Goal: Task Accomplishment & Management: Use online tool/utility

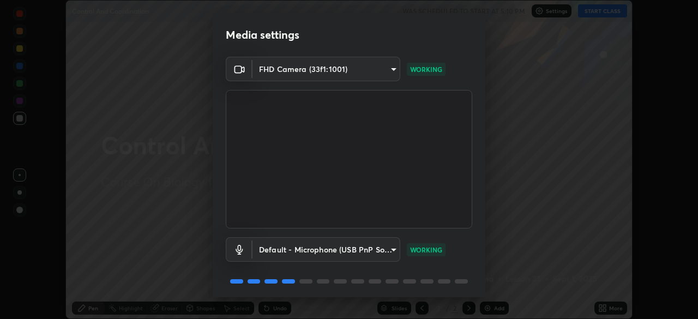
scroll to position [39, 0]
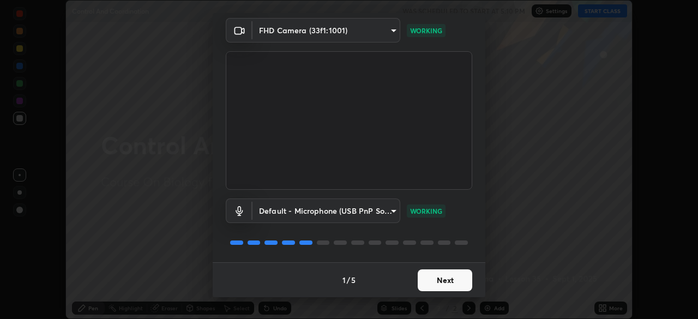
click at [433, 282] on button "Next" at bounding box center [444, 280] width 55 height 22
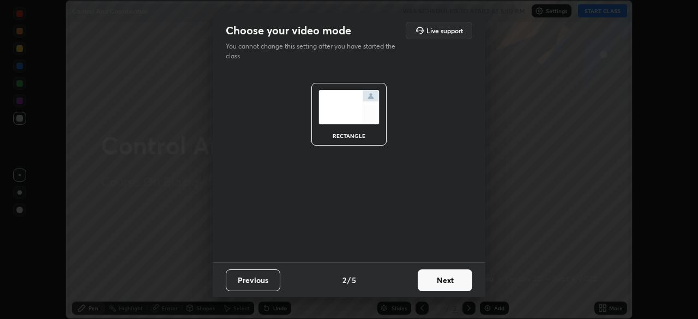
scroll to position [0, 0]
click at [435, 280] on button "Next" at bounding box center [444, 280] width 55 height 22
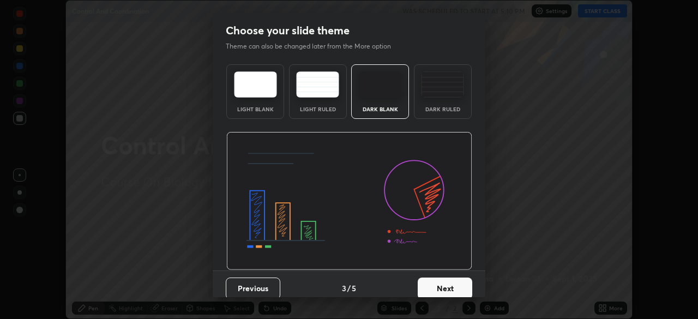
click at [445, 284] on button "Next" at bounding box center [444, 288] width 55 height 22
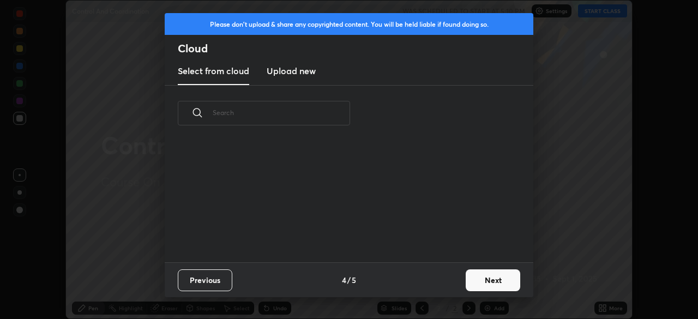
click at [457, 284] on div "Previous 4 / 5 Next" at bounding box center [349, 279] width 368 height 35
click at [491, 285] on button "Next" at bounding box center [492, 280] width 55 height 22
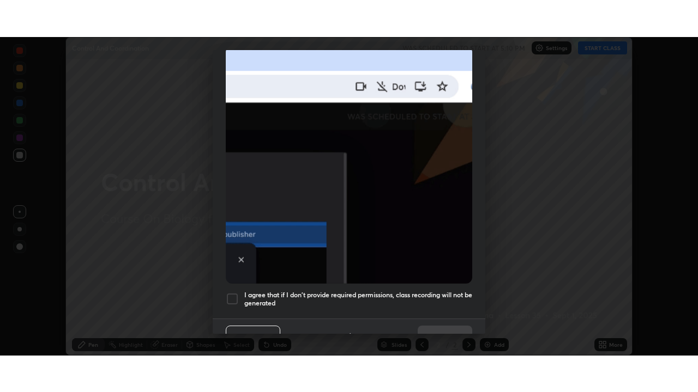
scroll to position [261, 0]
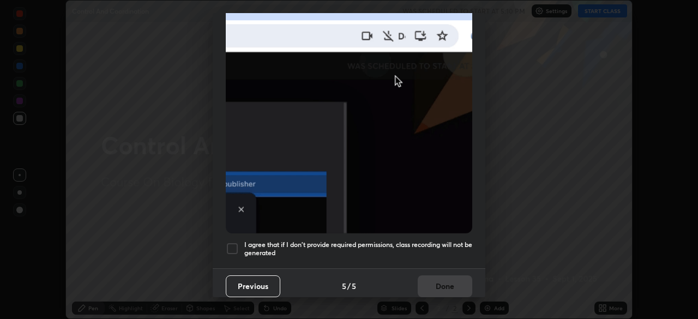
click at [235, 249] on div at bounding box center [232, 248] width 13 height 13
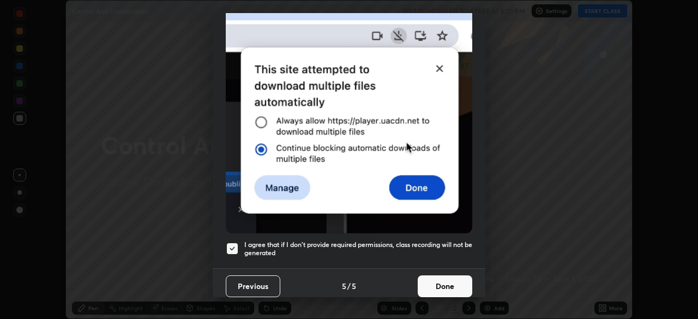
click at [438, 281] on button "Done" at bounding box center [444, 286] width 55 height 22
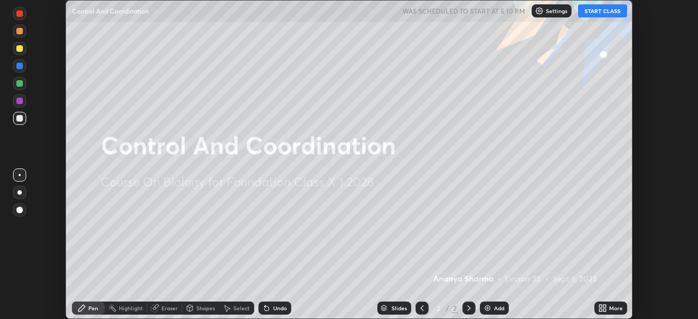
click at [604, 310] on icon at bounding box center [604, 309] width 3 height 3
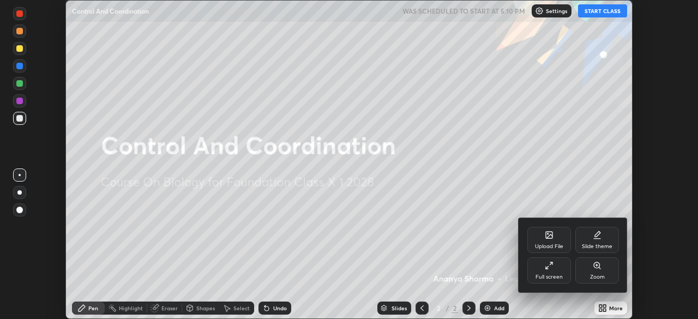
click at [549, 274] on div "Full screen" at bounding box center [548, 276] width 27 height 5
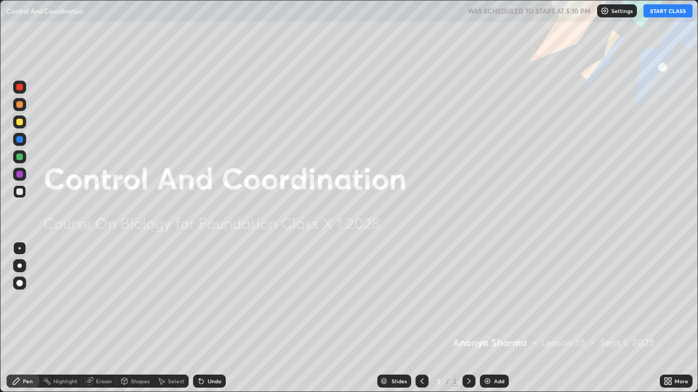
scroll to position [392, 698]
click at [494, 318] on div "Add" at bounding box center [499, 381] width 10 height 5
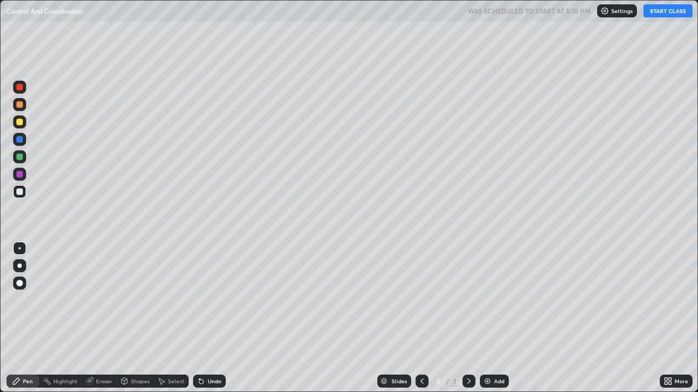
click at [20, 266] on div at bounding box center [19, 266] width 4 height 4
click at [657, 13] on button "START CLASS" at bounding box center [667, 10] width 49 height 13
click at [20, 122] on div at bounding box center [19, 122] width 7 height 7
click at [18, 195] on div at bounding box center [19, 192] width 7 height 7
click at [21, 137] on div at bounding box center [19, 139] width 7 height 7
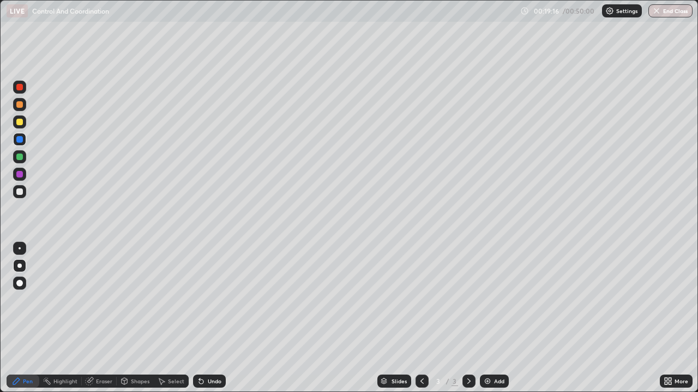
click at [495, 318] on div "Add" at bounding box center [499, 381] width 10 height 5
click at [23, 173] on div at bounding box center [19, 174] width 13 height 13
click at [21, 123] on div at bounding box center [19, 122] width 7 height 7
click at [494, 318] on div "Add" at bounding box center [499, 381] width 10 height 5
click at [21, 156] on div at bounding box center [19, 157] width 7 height 7
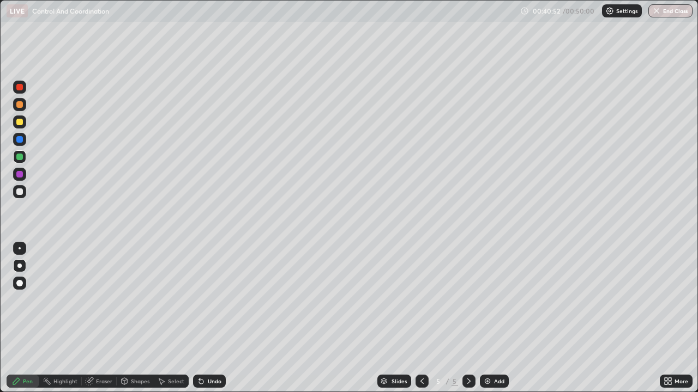
click at [20, 121] on div at bounding box center [19, 122] width 7 height 7
click at [17, 89] on div at bounding box center [19, 87] width 7 height 7
click at [19, 122] on div at bounding box center [19, 122] width 7 height 7
click at [20, 159] on div at bounding box center [19, 157] width 7 height 7
click at [205, 318] on div "Undo" at bounding box center [209, 381] width 33 height 13
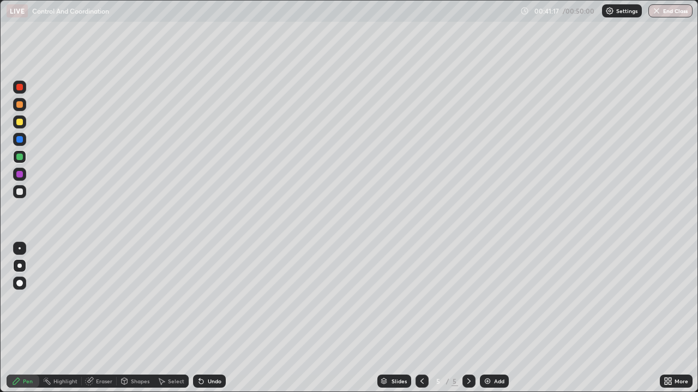
click at [21, 86] on div at bounding box center [19, 87] width 7 height 7
click at [20, 120] on div at bounding box center [19, 122] width 7 height 7
click at [20, 249] on div at bounding box center [20, 248] width 2 height 2
click at [19, 89] on div at bounding box center [19, 87] width 7 height 7
click at [19, 160] on div at bounding box center [19, 157] width 7 height 7
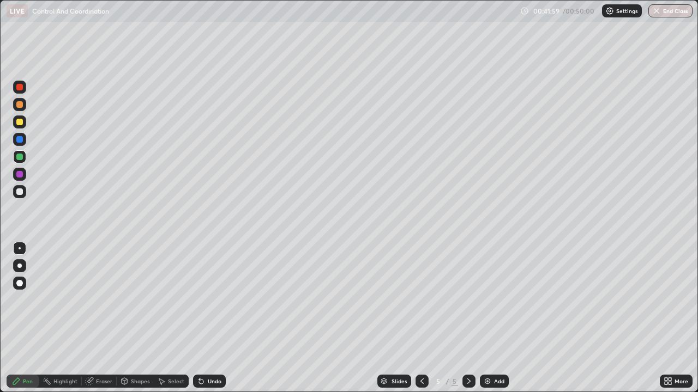
click at [18, 90] on div at bounding box center [19, 87] width 7 height 7
click at [655, 11] on img "button" at bounding box center [656, 11] width 9 height 9
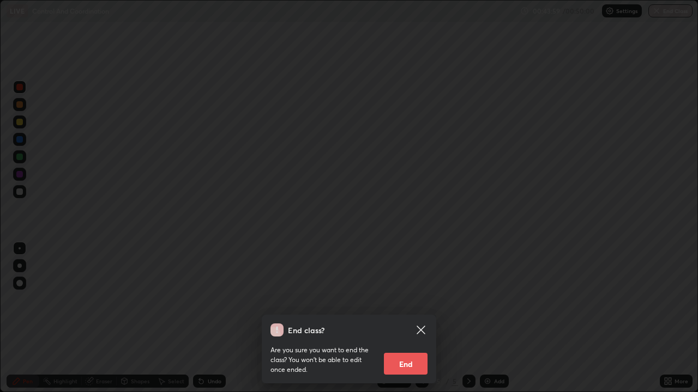
click at [411, 318] on button "End" at bounding box center [406, 364] width 44 height 22
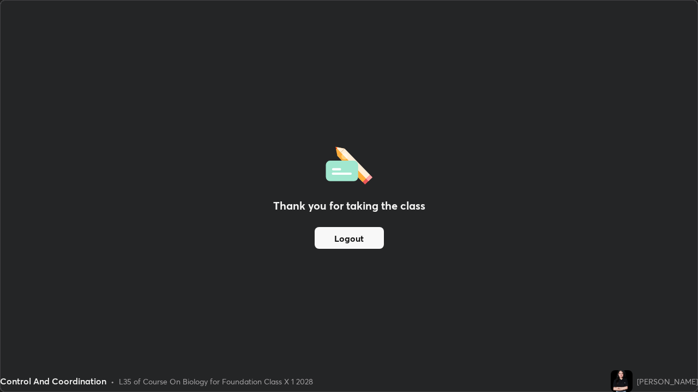
click at [367, 241] on button "Logout" at bounding box center [348, 238] width 69 height 22
